Goal: Task Accomplishment & Management: Use online tool/utility

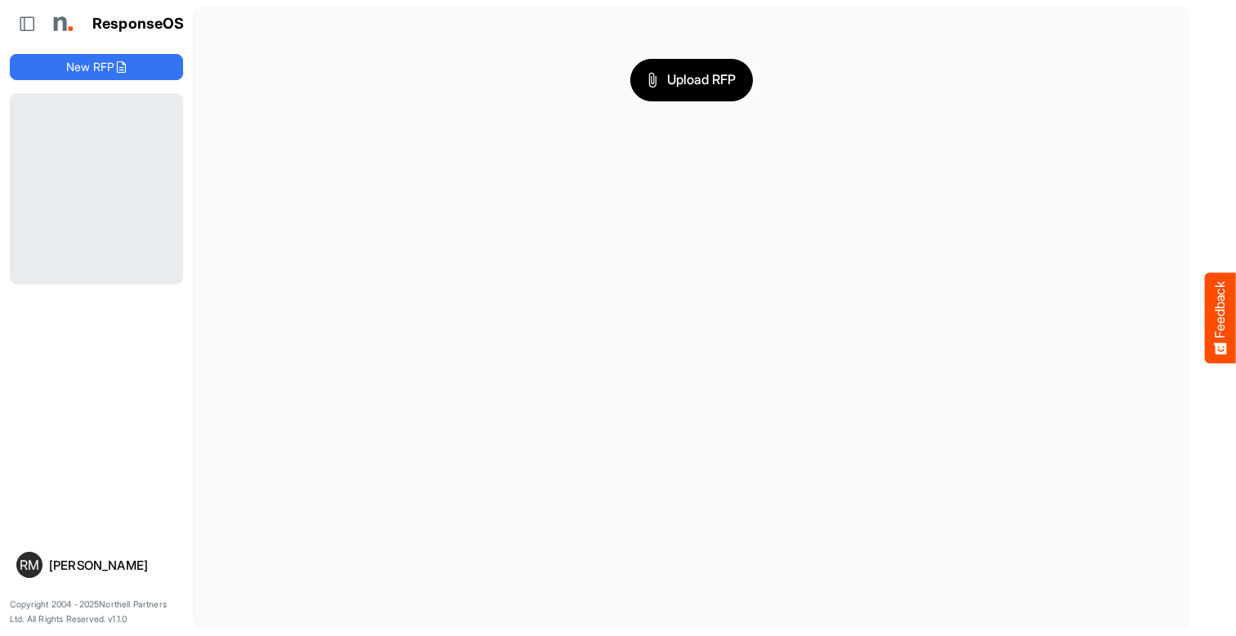
click at [692, 79] on span "Upload RFP" at bounding box center [692, 80] width 88 height 21
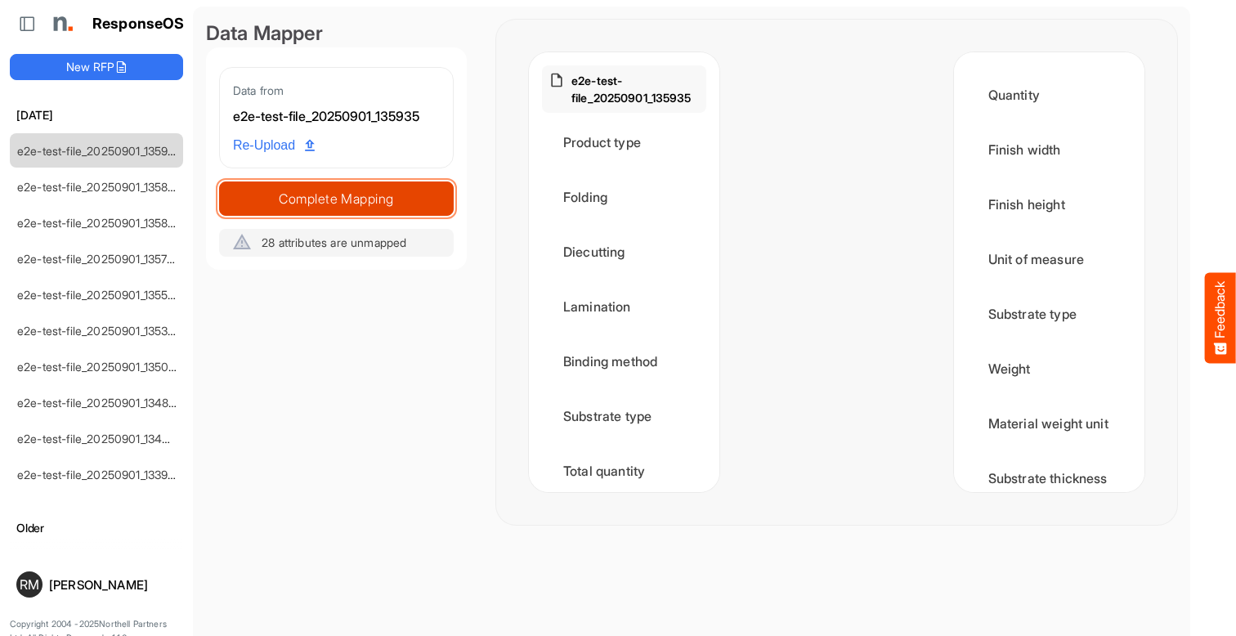
click at [336, 198] on span "Complete Mapping" at bounding box center [336, 198] width 233 height 23
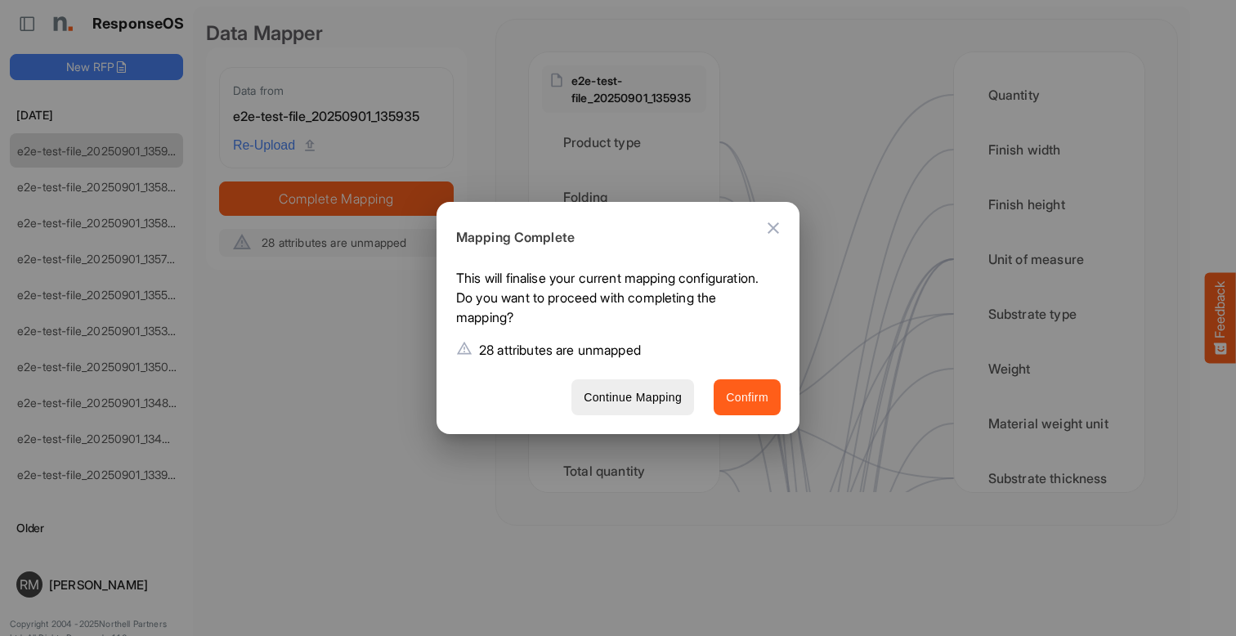
click at [747, 397] on span "Confirm" at bounding box center [747, 398] width 43 height 20
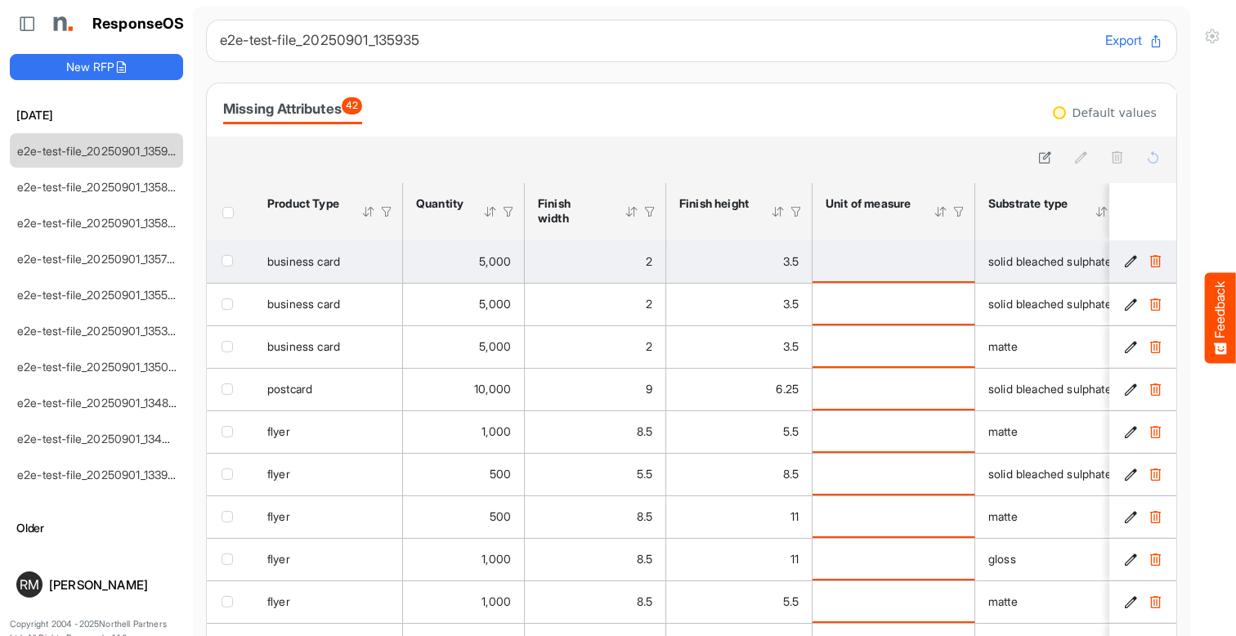
click at [1131, 262] on icon "c9b85f97-eca2-4a2f-98c5-46612f7235db is template cell Column Header" at bounding box center [1131, 261] width 14 height 14
